Goal: Communication & Community: Answer question/provide support

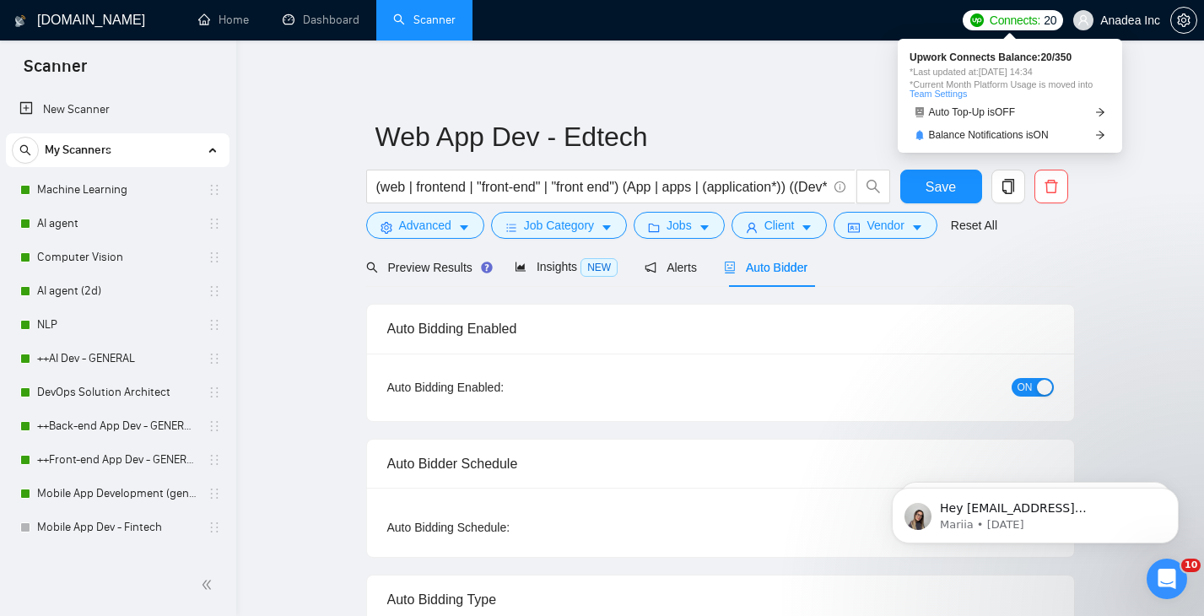
click at [1019, 23] on span "Connects:" at bounding box center [1015, 20] width 51 height 19
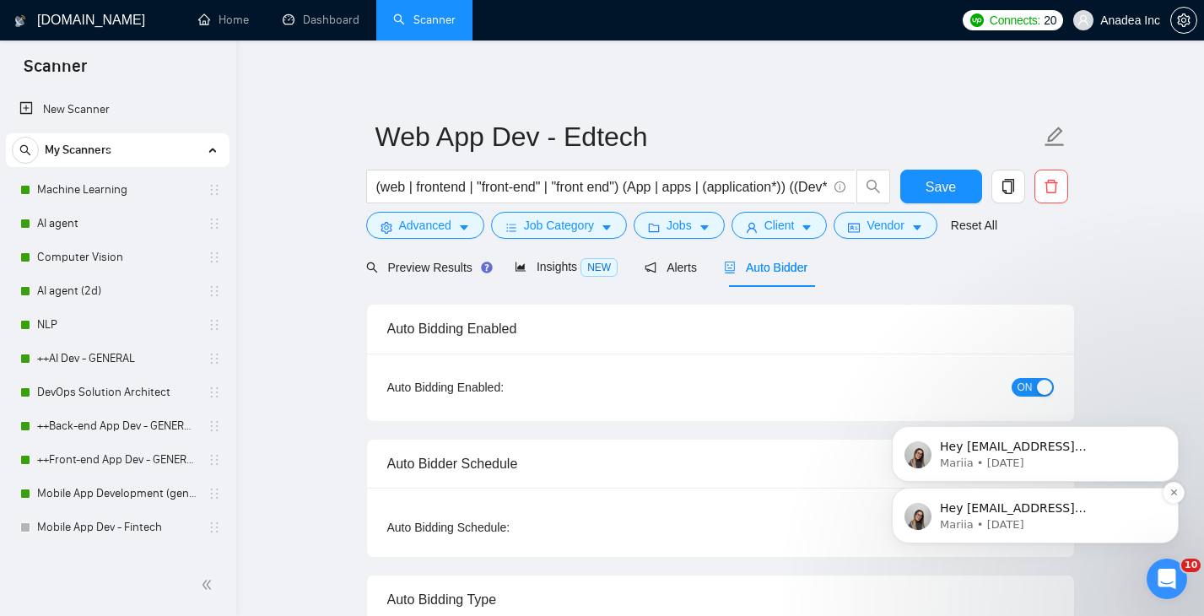
click at [1061, 526] on p "Mariia • [DATE]" at bounding box center [1049, 524] width 218 height 15
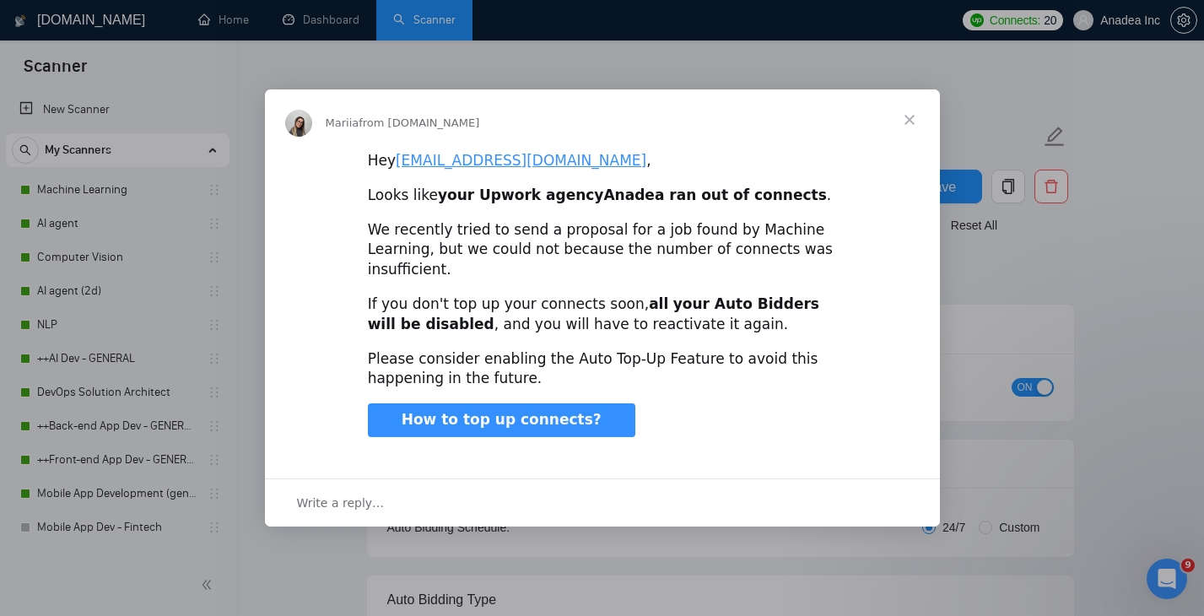
click at [913, 121] on span "Close" at bounding box center [909, 119] width 61 height 61
